Goal: Task Accomplishment & Management: Manage account settings

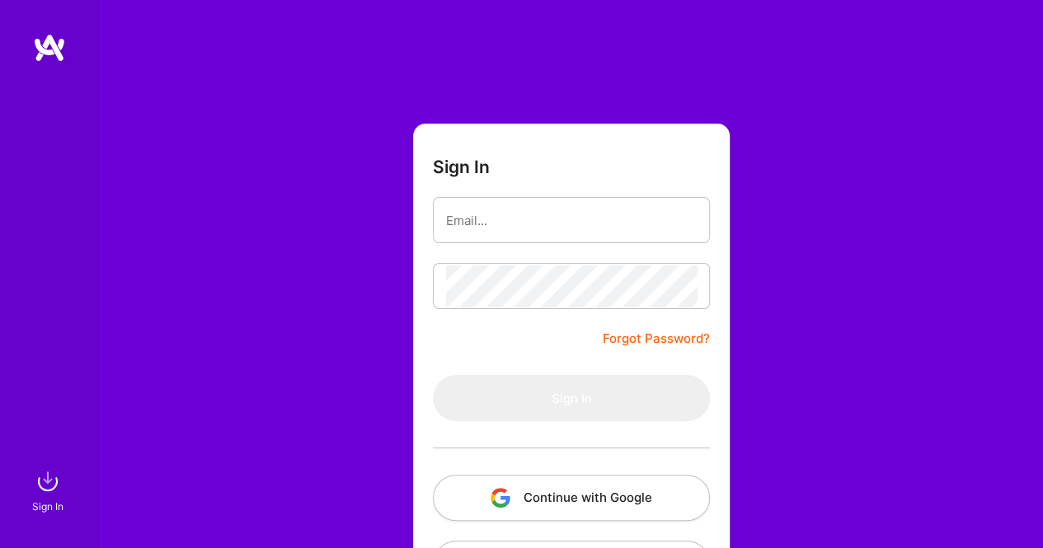
type input "[EMAIL_ADDRESS][DOMAIN_NAME]"
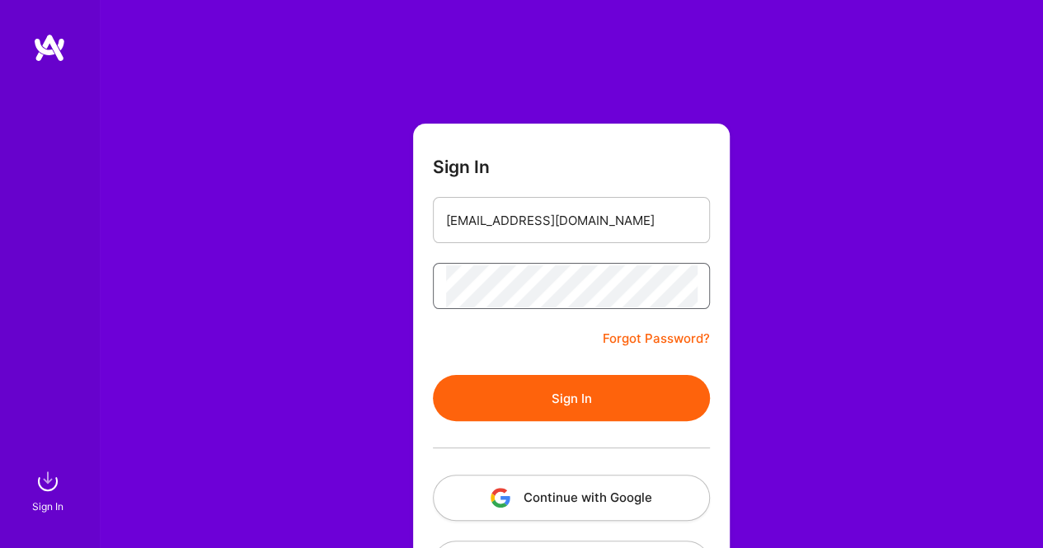
click at [433, 375] on button "Sign In" at bounding box center [571, 398] width 277 height 46
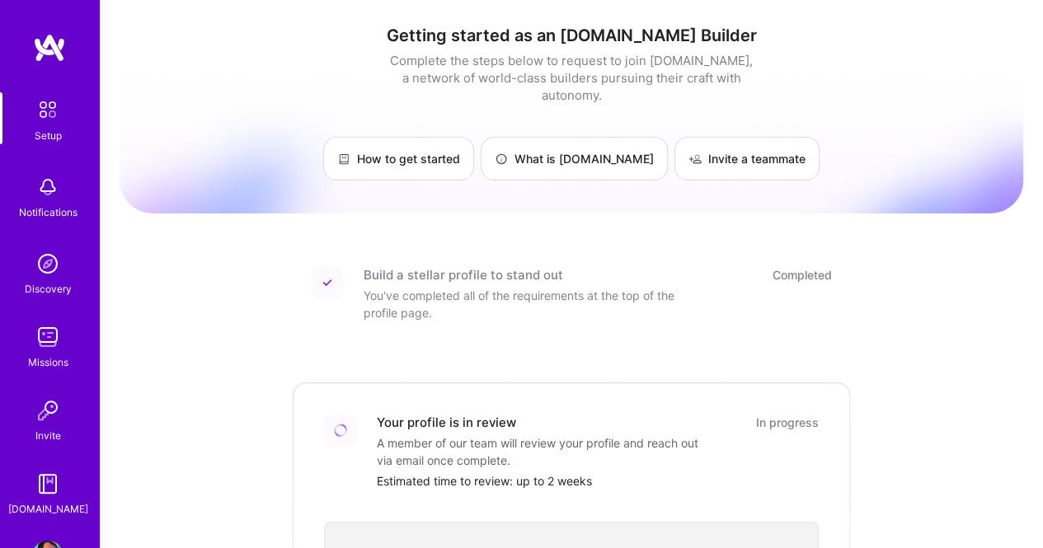
click at [46, 54] on img at bounding box center [49, 48] width 33 height 30
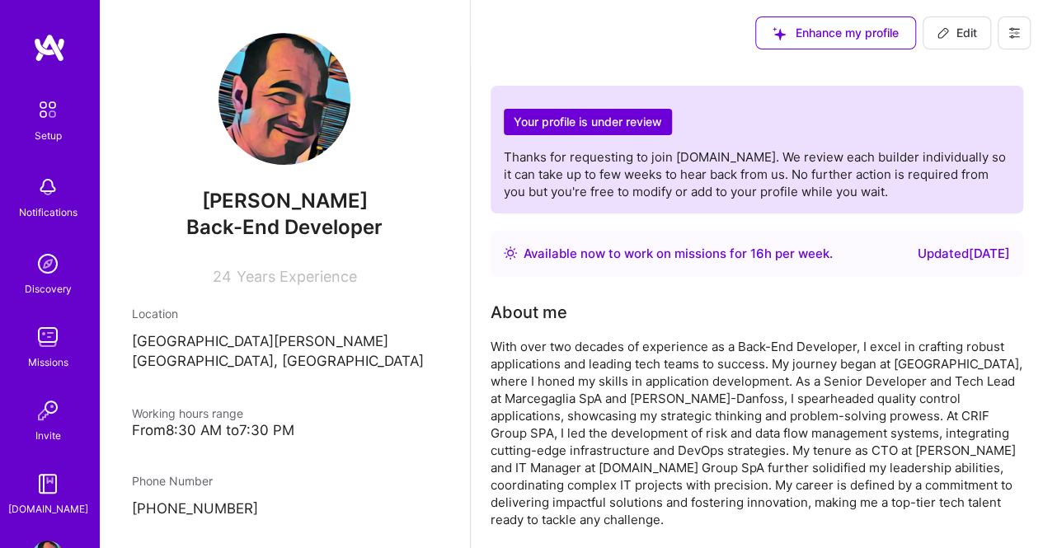
click at [1015, 31] on icon at bounding box center [1014, 32] width 13 height 13
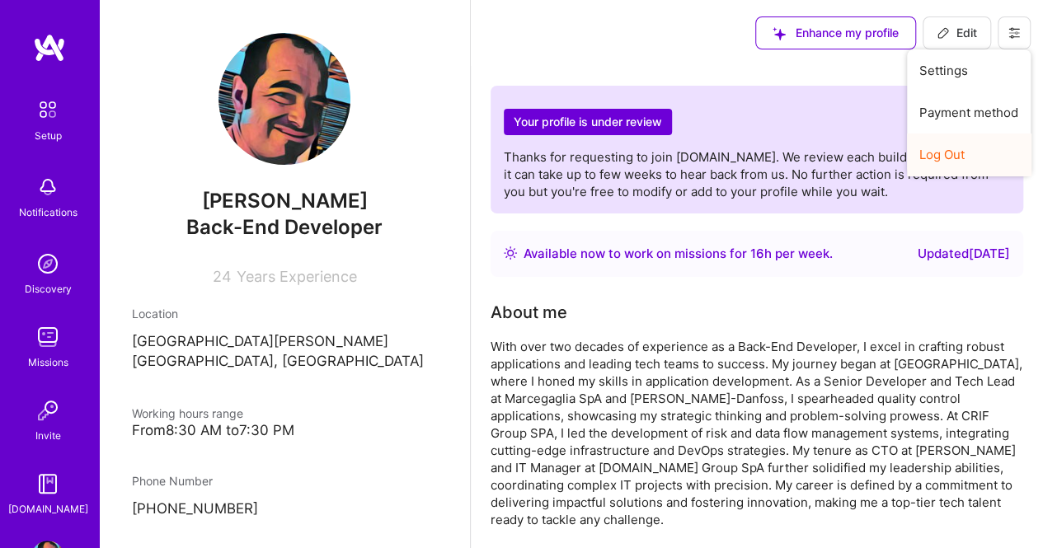
click at [954, 152] on button "Log Out" at bounding box center [969, 155] width 124 height 42
